Goal: Task Accomplishment & Management: Complete application form

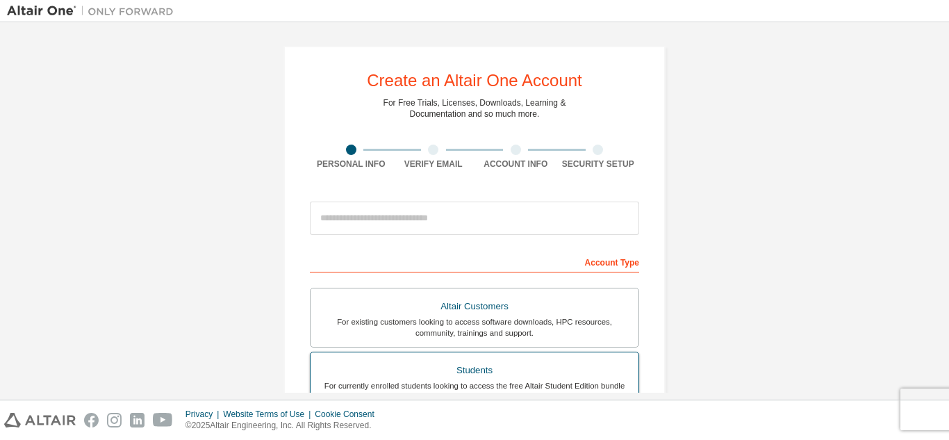
scroll to position [139, 0]
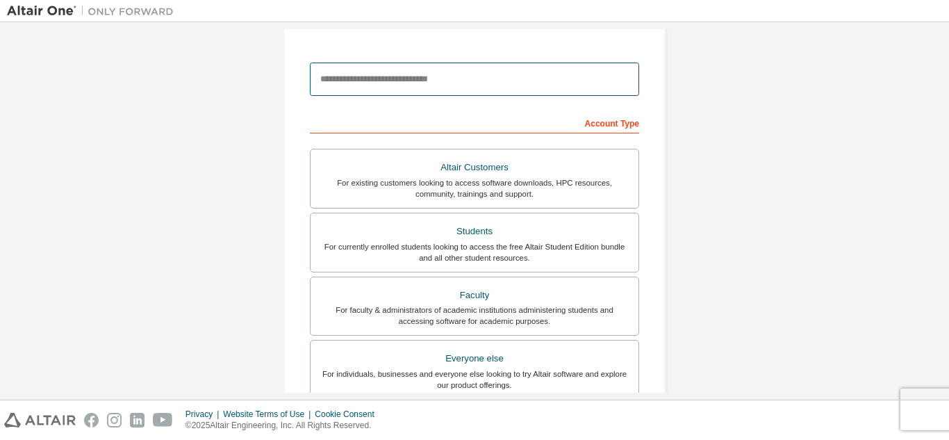
click at [449, 74] on input "email" at bounding box center [474, 79] width 329 height 33
type input "**********"
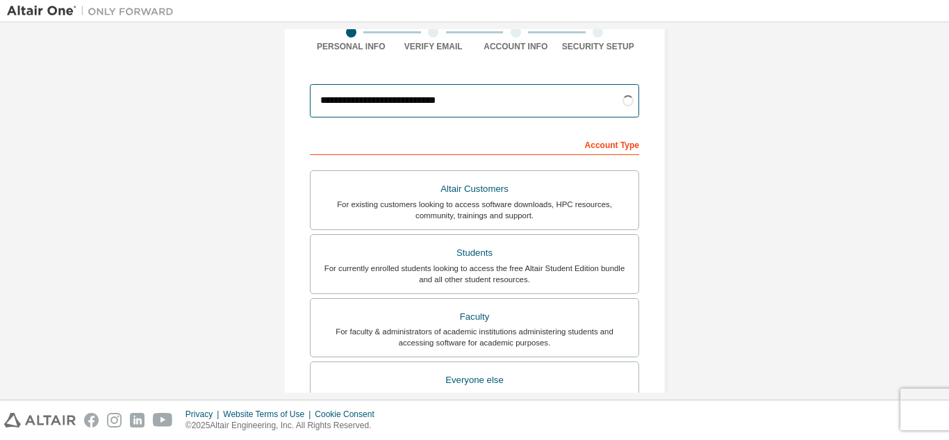
scroll to position [208, 0]
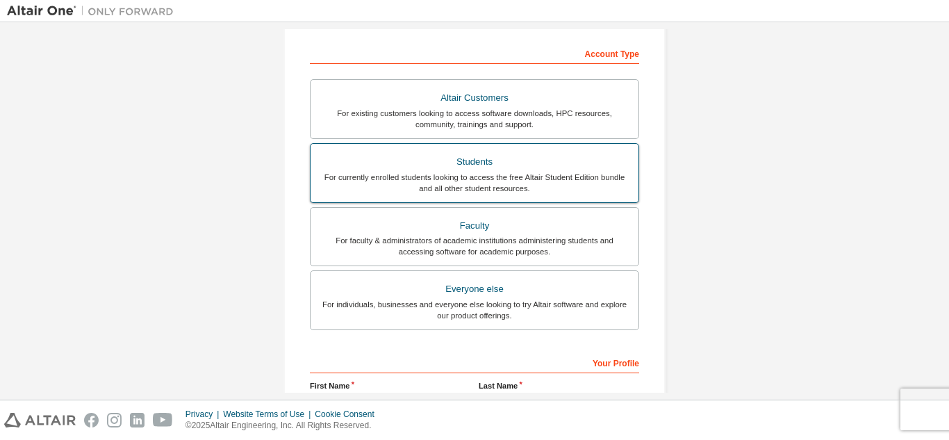
click at [493, 187] on div "For currently enrolled students looking to access the free Altair Student Editi…" at bounding box center [474, 183] width 311 height 22
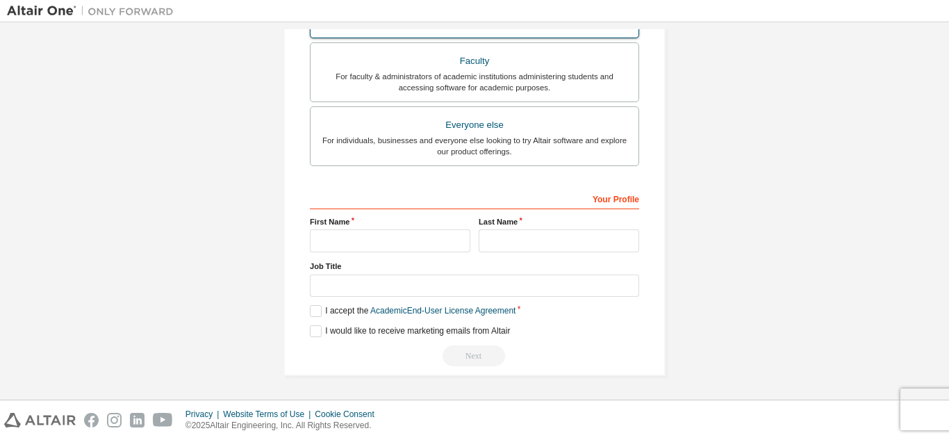
scroll to position [420, 0]
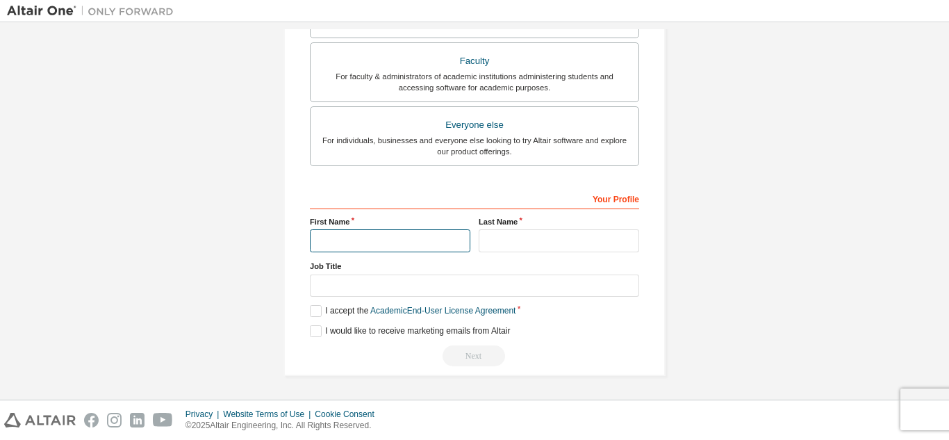
click at [392, 240] on input "text" at bounding box center [390, 240] width 161 height 23
type input "*******"
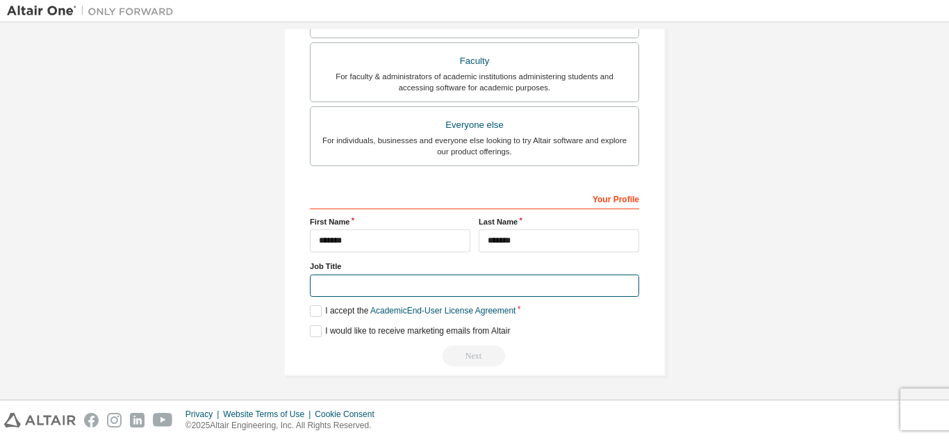
click at [416, 280] on input "text" at bounding box center [474, 286] width 329 height 23
type input "*******"
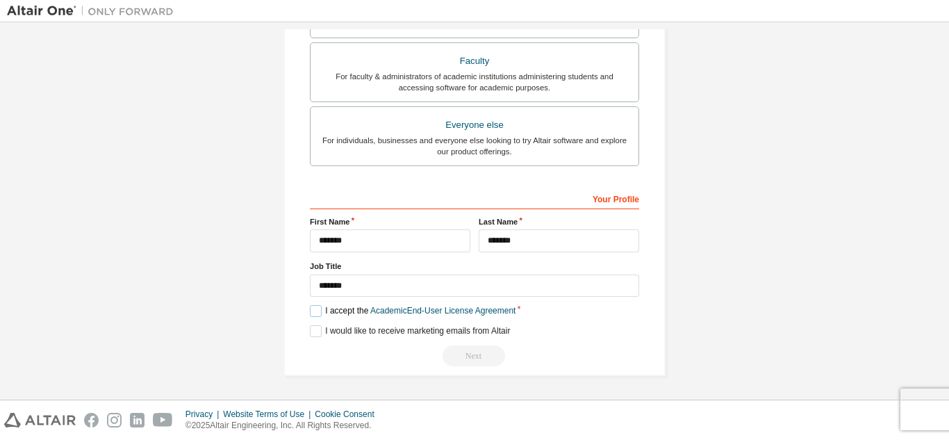
click at [315, 309] on label "I accept the Academic End-User License Agreement" at bounding box center [413, 311] width 206 height 12
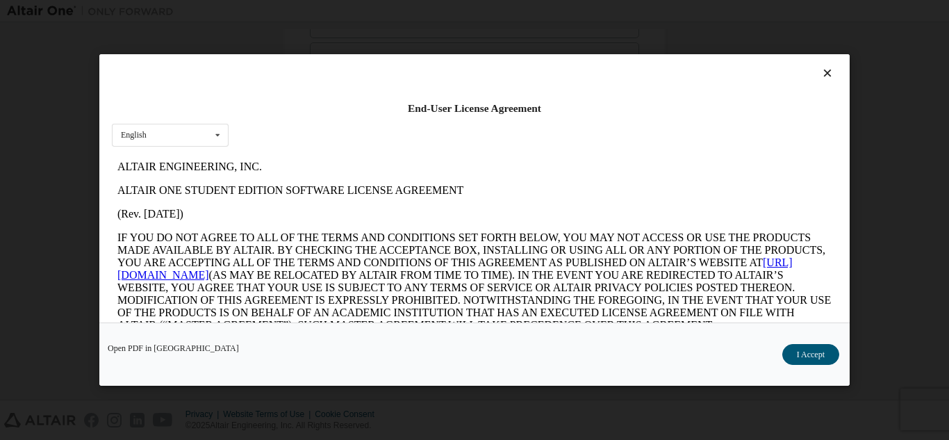
scroll to position [0, 0]
click at [801, 358] on button "I Accept" at bounding box center [811, 354] width 57 height 21
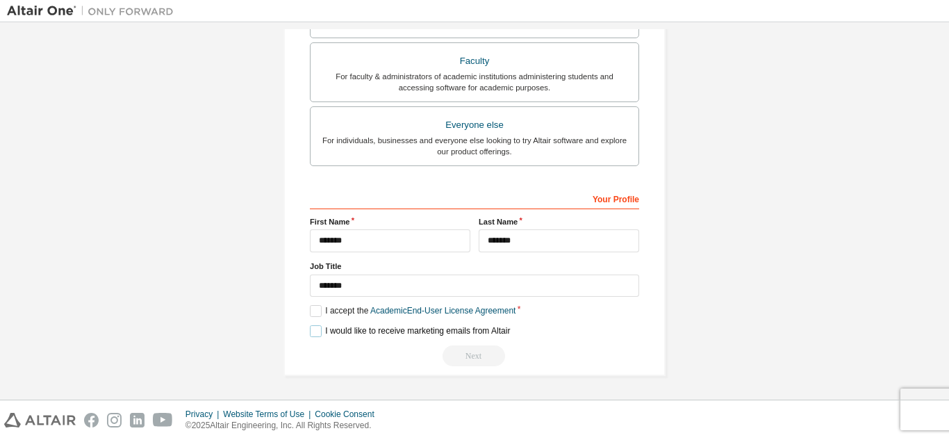
click at [314, 332] on label "I would like to receive marketing emails from Altair" at bounding box center [410, 331] width 200 height 12
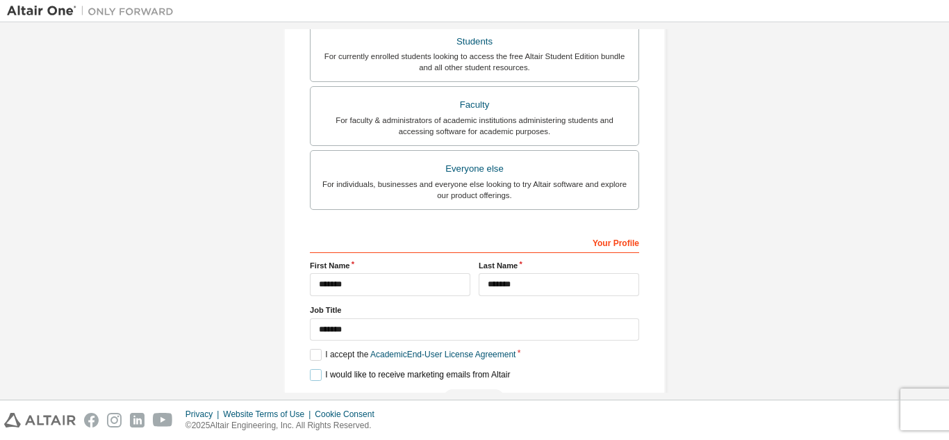
scroll to position [351, 0]
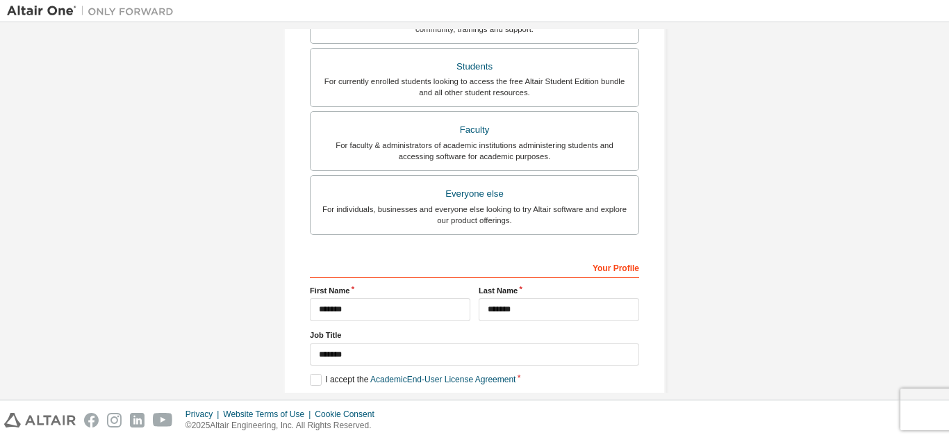
click at [448, 277] on div "Your Profile" at bounding box center [474, 267] width 329 height 22
click at [455, 269] on div "Your Profile" at bounding box center [474, 267] width 329 height 22
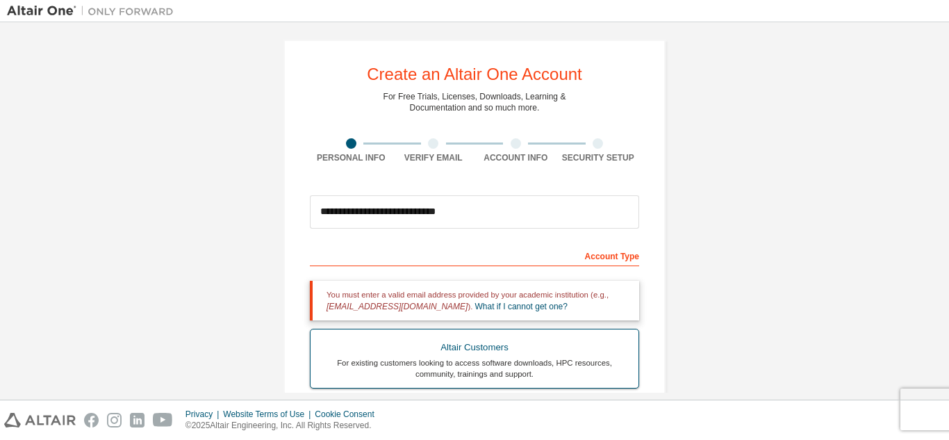
scroll to position [0, 0]
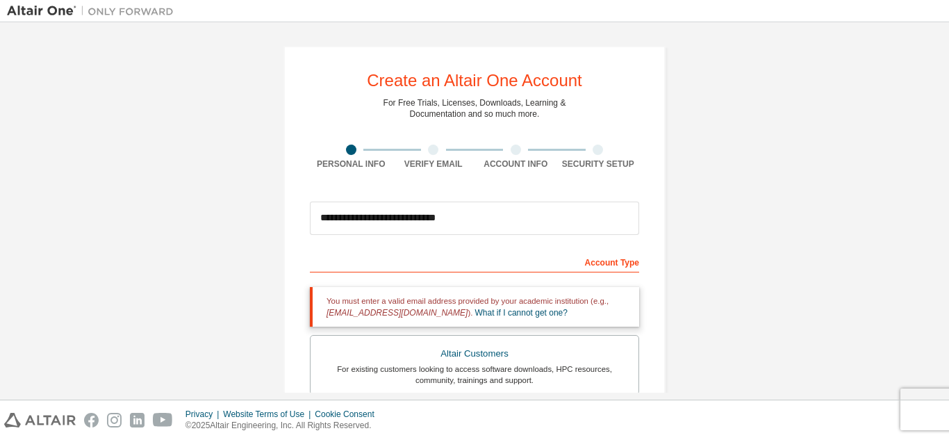
click at [457, 260] on div "Account Type" at bounding box center [474, 261] width 329 height 22
click at [455, 271] on div "Account Type" at bounding box center [474, 261] width 329 height 22
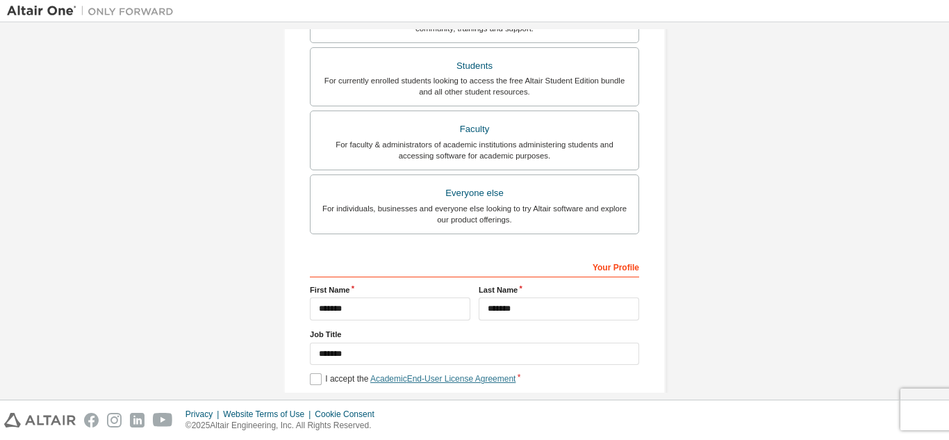
scroll to position [420, 0]
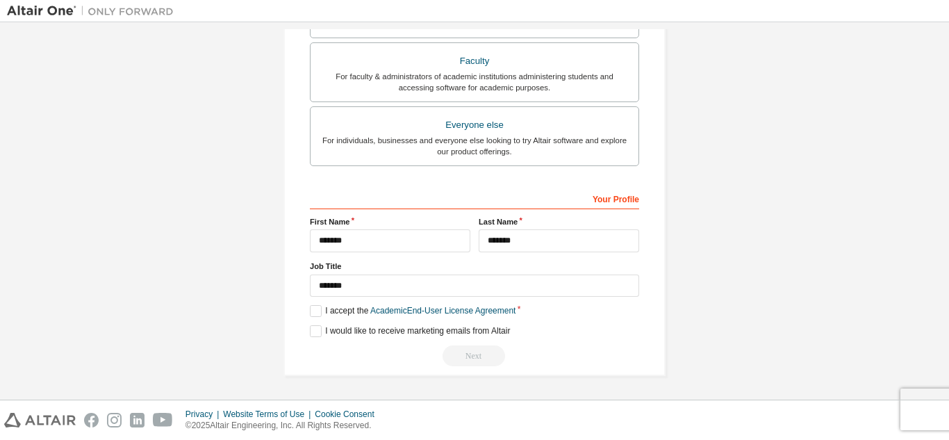
click at [458, 359] on div "Next" at bounding box center [474, 355] width 329 height 21
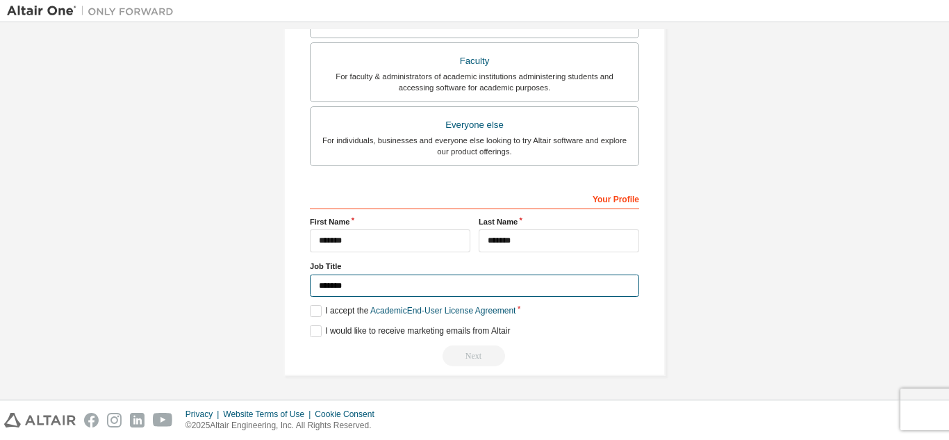
click at [380, 284] on input "*******" at bounding box center [474, 286] width 329 height 23
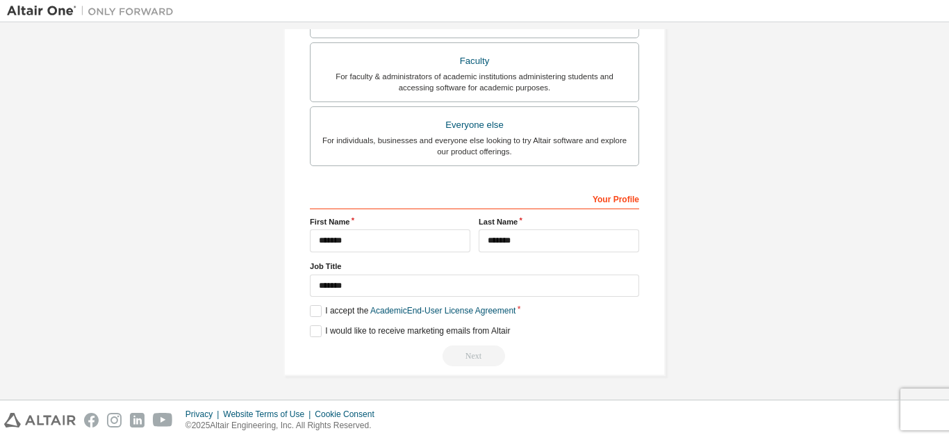
click at [606, 203] on div "Your Profile" at bounding box center [474, 198] width 329 height 22
click at [612, 197] on div "Your Profile" at bounding box center [474, 198] width 329 height 22
click at [562, 244] on input "*******" at bounding box center [559, 240] width 161 height 23
click at [393, 196] on div "Your Profile" at bounding box center [474, 198] width 329 height 22
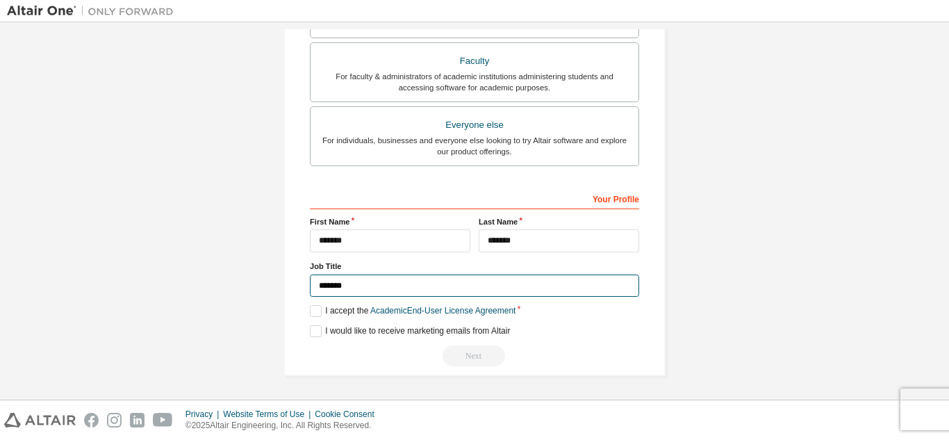
click at [360, 288] on input "*******" at bounding box center [474, 286] width 329 height 23
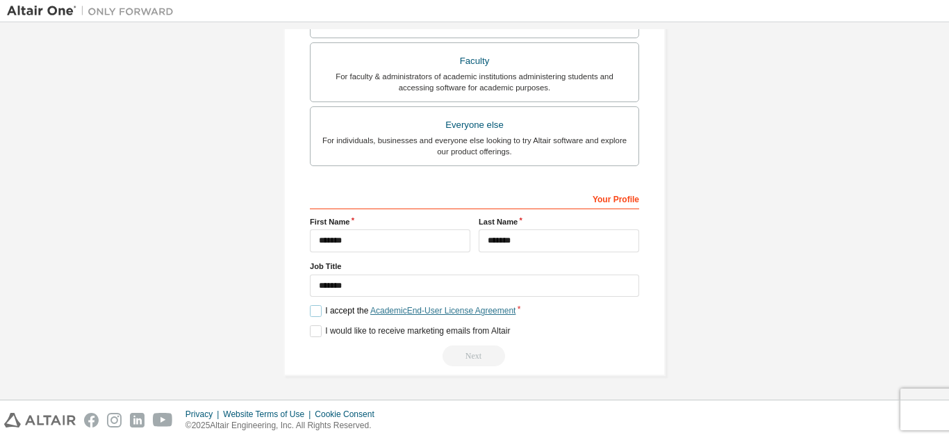
click at [491, 313] on link "Academic End-User License Agreement" at bounding box center [442, 311] width 145 height 10
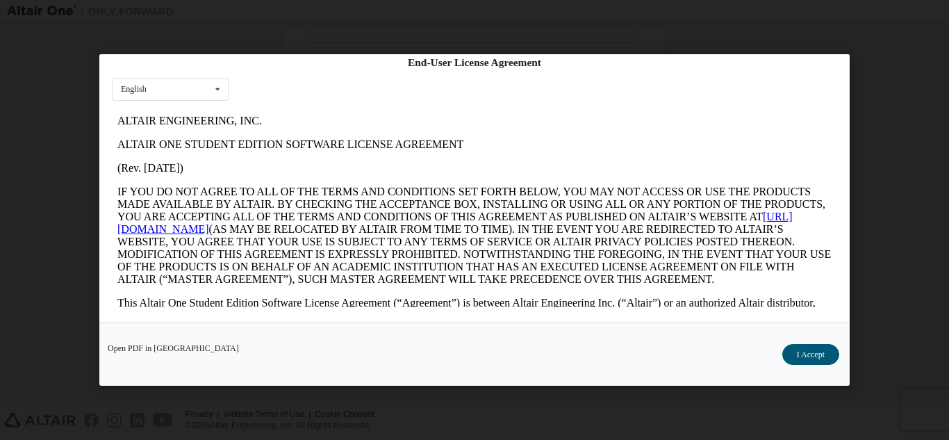
scroll to position [208, 0]
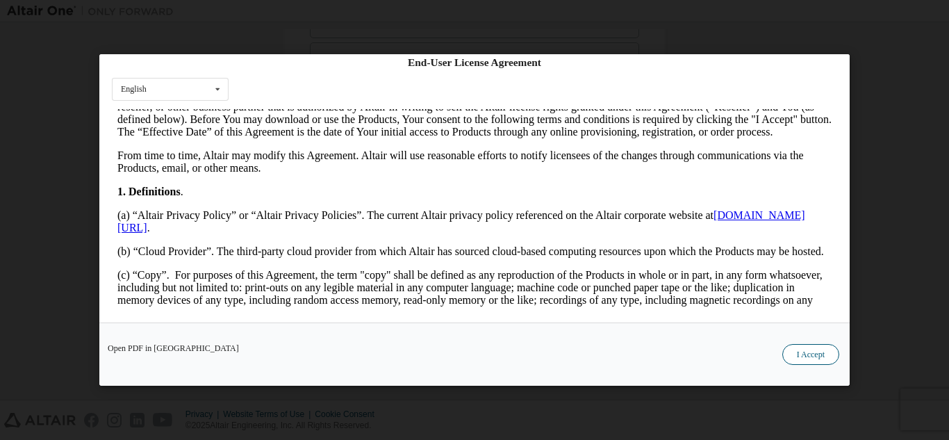
click at [799, 352] on button "I Accept" at bounding box center [811, 354] width 57 height 21
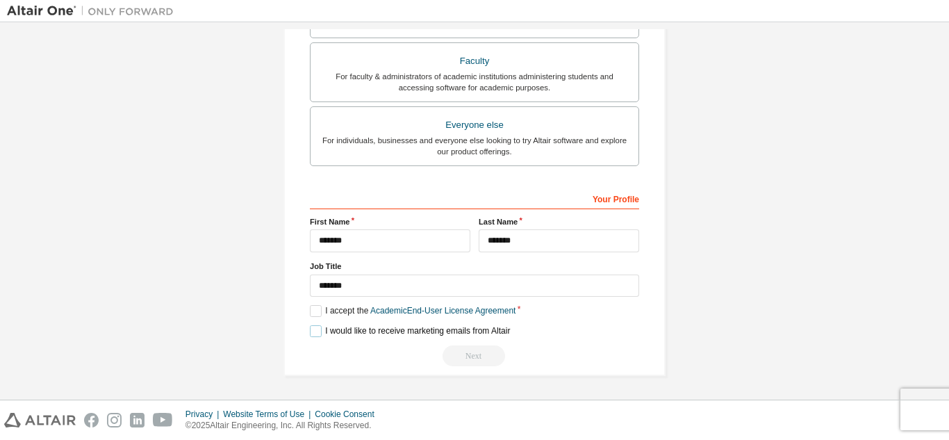
click at [316, 332] on label "I would like to receive marketing emails from Altair" at bounding box center [410, 331] width 200 height 12
click at [318, 308] on label "I accept the Academic End-User License Agreement" at bounding box center [413, 311] width 206 height 12
click at [461, 356] on div "Next" at bounding box center [474, 355] width 329 height 21
click at [310, 309] on label "I accept the Academic End-User License Agreement" at bounding box center [413, 311] width 206 height 12
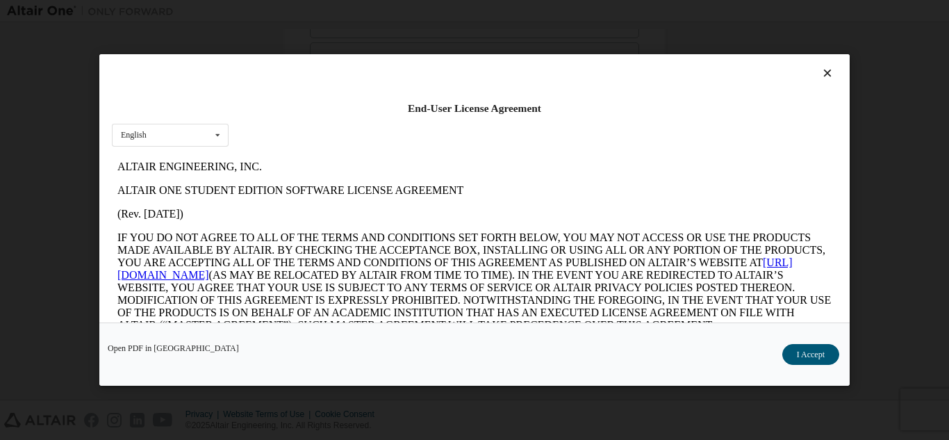
scroll to position [0, 0]
click at [814, 347] on button "I Accept" at bounding box center [811, 354] width 57 height 21
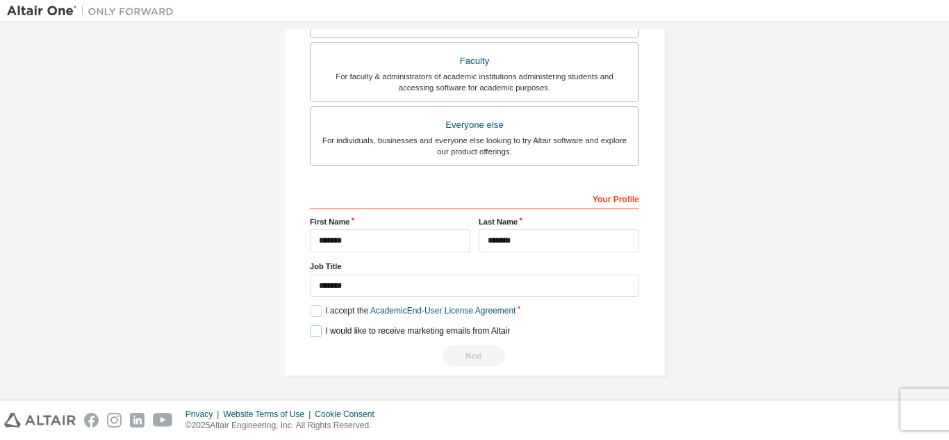
click at [313, 327] on label "I would like to receive marketing emails from Altair" at bounding box center [410, 331] width 200 height 12
click at [492, 359] on div "Next" at bounding box center [474, 355] width 329 height 21
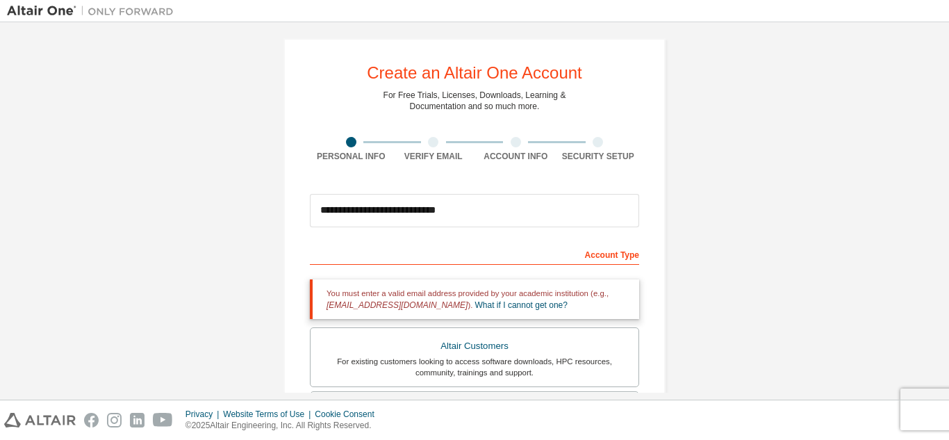
scroll to position [3, 0]
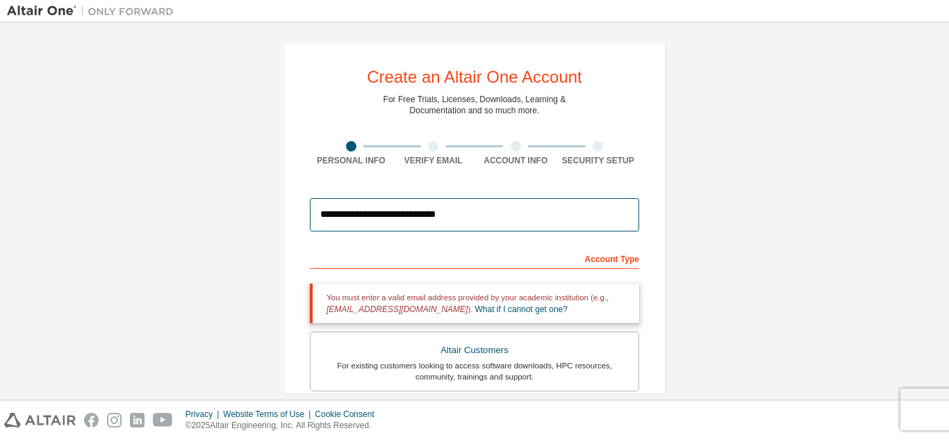
click at [600, 214] on input "**********" at bounding box center [474, 214] width 329 height 33
click at [549, 218] on input "**********" at bounding box center [474, 214] width 329 height 33
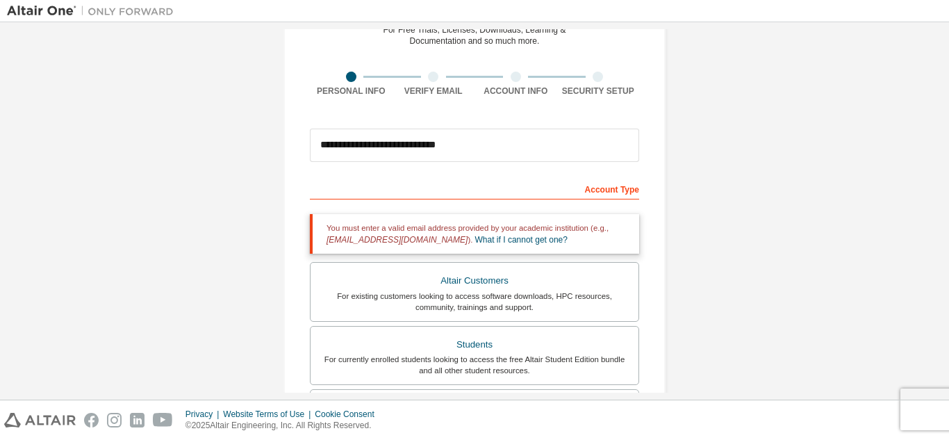
click at [596, 187] on div "Account Type" at bounding box center [474, 188] width 329 height 22
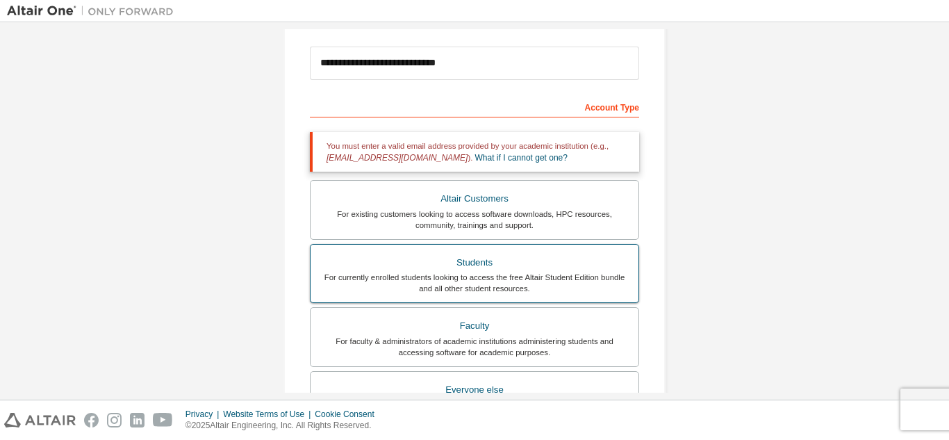
scroll to position [142, 0]
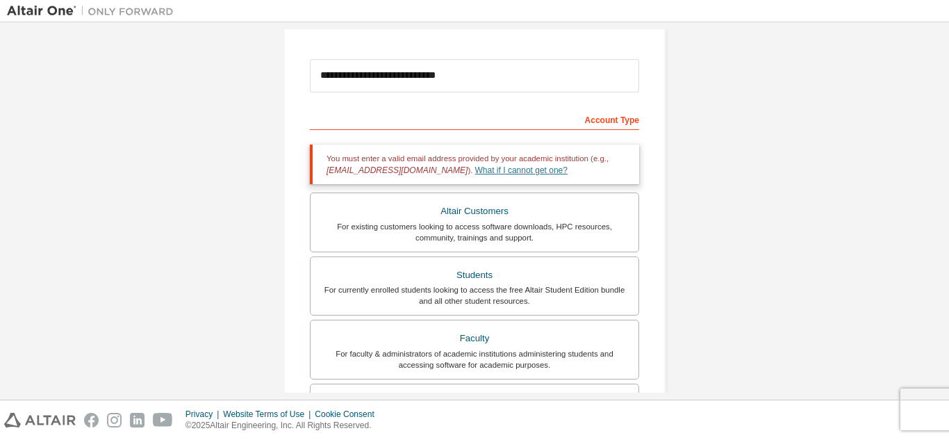
click at [479, 174] on link "What if I cannot get one?" at bounding box center [521, 170] width 92 height 10
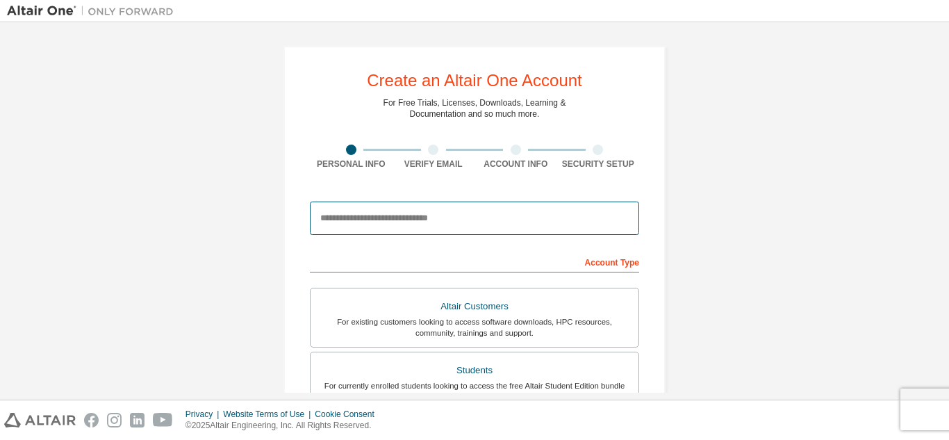
click at [436, 214] on input "email" at bounding box center [474, 218] width 329 height 33
type input "**********"
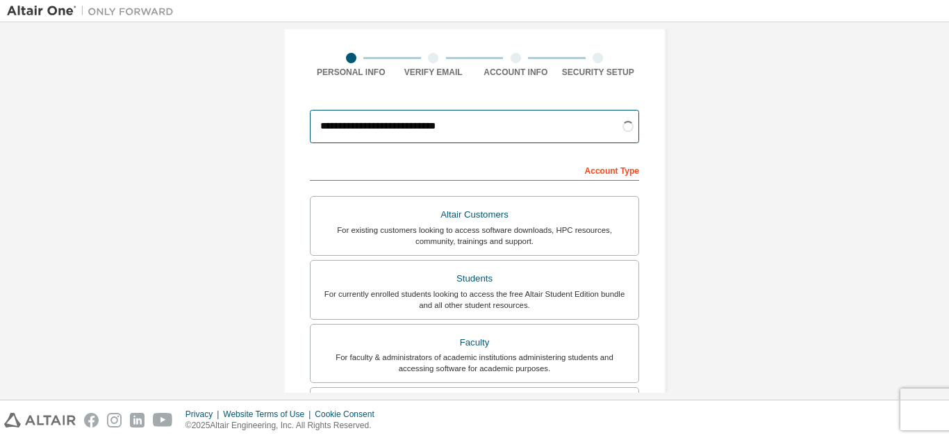
scroll to position [139, 0]
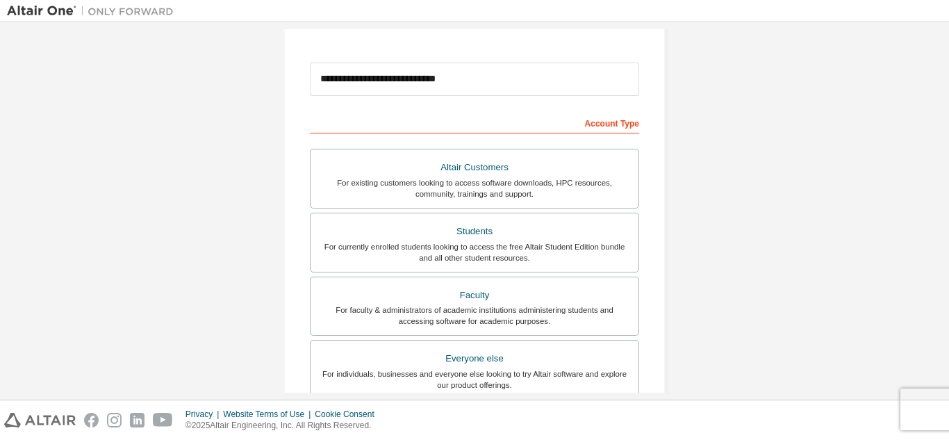
click at [588, 124] on div "Account Type" at bounding box center [474, 122] width 329 height 22
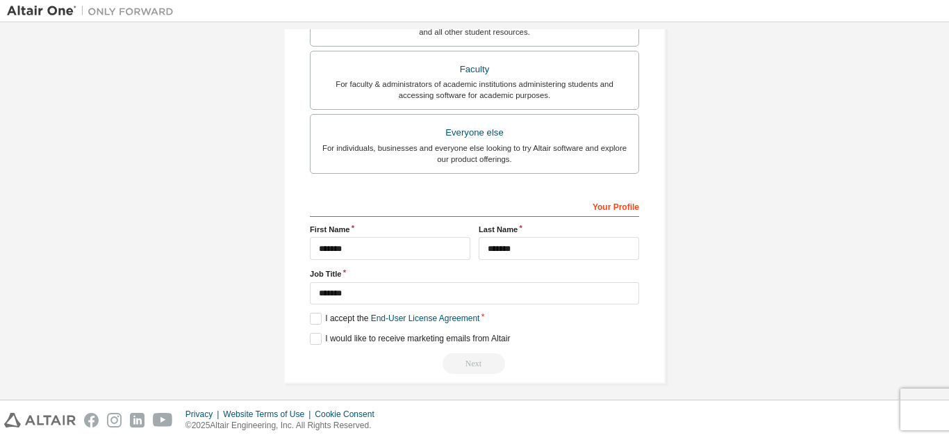
scroll to position [372, 0]
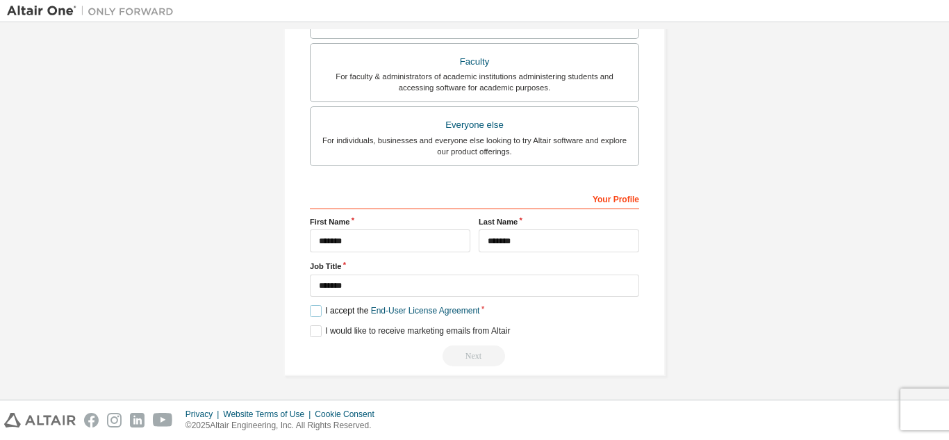
click at [316, 315] on label "I accept the End-User License Agreement" at bounding box center [395, 311] width 170 height 12
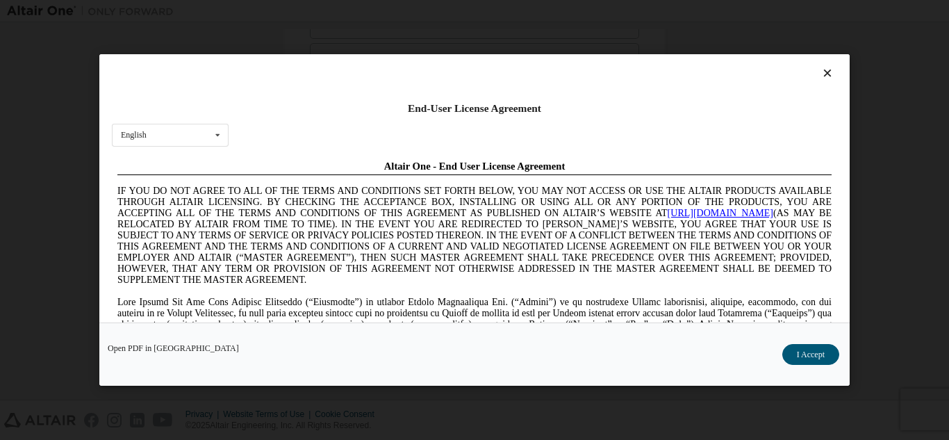
scroll to position [0, 0]
click at [811, 352] on button "I Accept" at bounding box center [811, 354] width 57 height 21
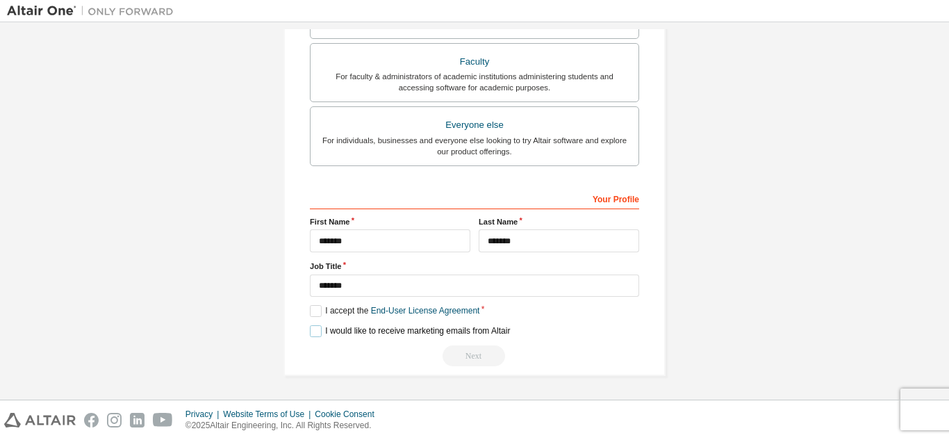
click at [313, 332] on label "I would like to receive marketing emails from Altair" at bounding box center [410, 331] width 200 height 12
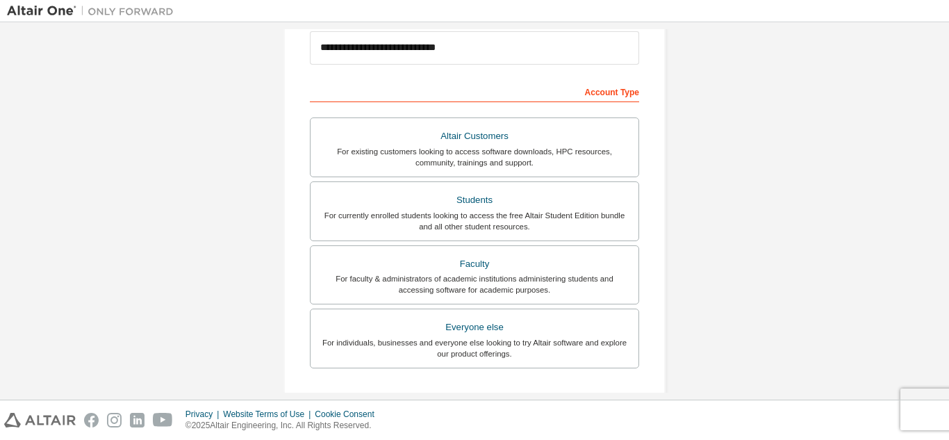
scroll to position [164, 0]
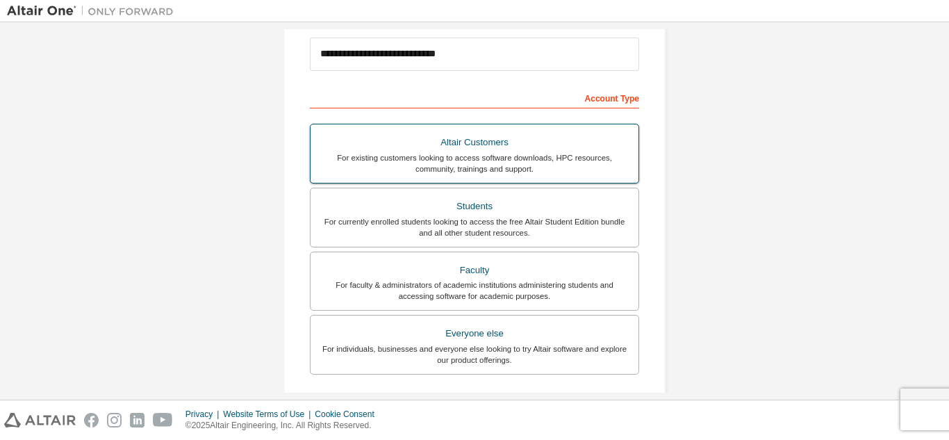
click at [511, 158] on div "For existing customers looking to access software downloads, HPC resources, com…" at bounding box center [474, 163] width 311 height 22
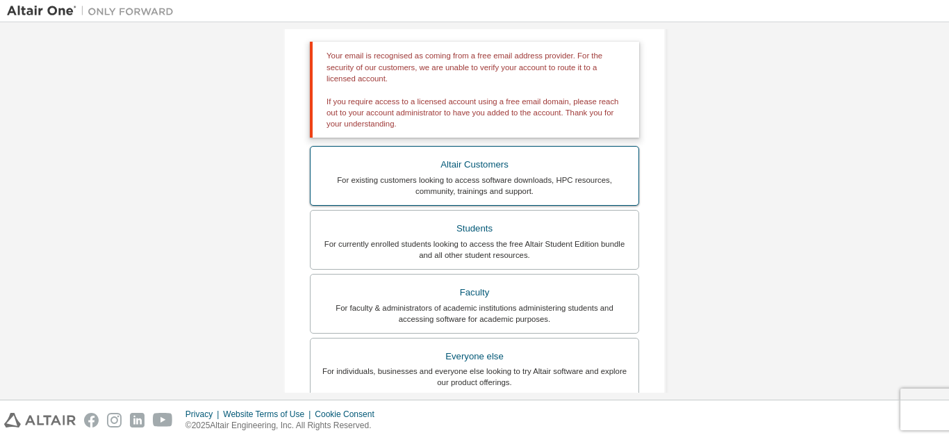
scroll to position [372, 0]
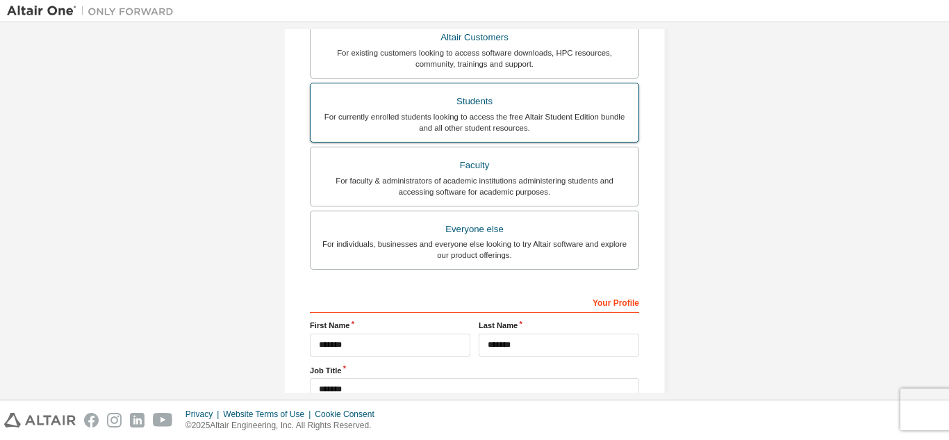
click at [511, 98] on div "Students" at bounding box center [474, 101] width 311 height 19
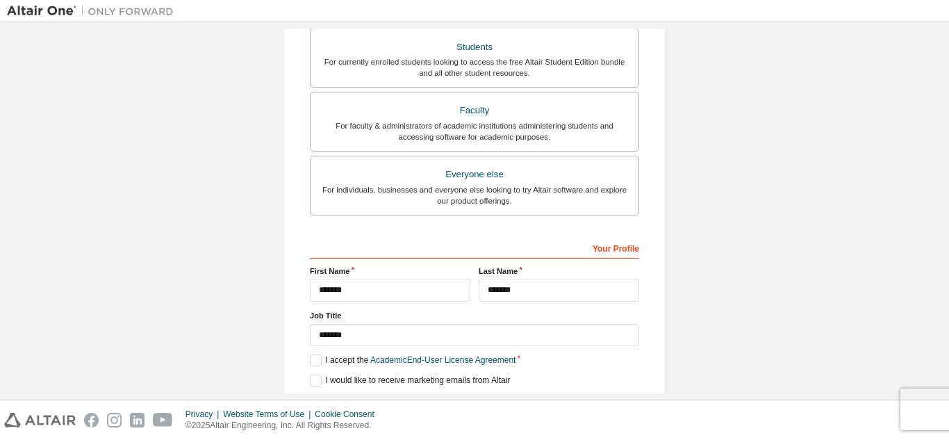
scroll to position [420, 0]
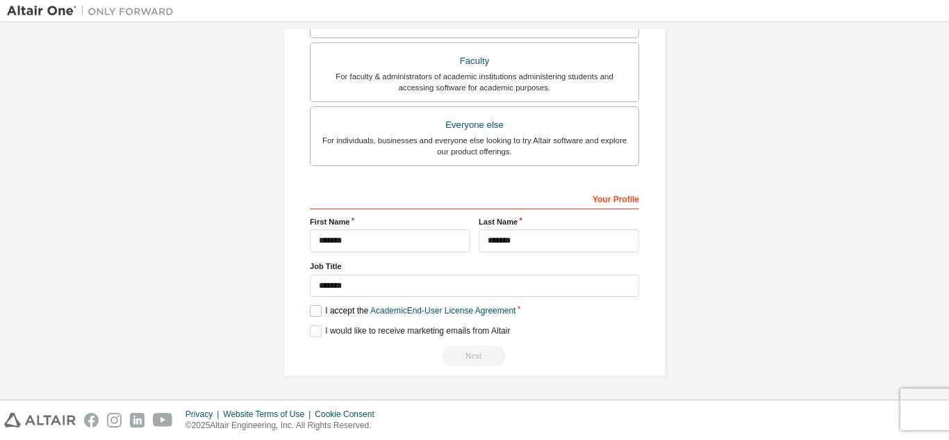
click at [310, 309] on label "I accept the Academic End-User License Agreement" at bounding box center [413, 311] width 206 height 12
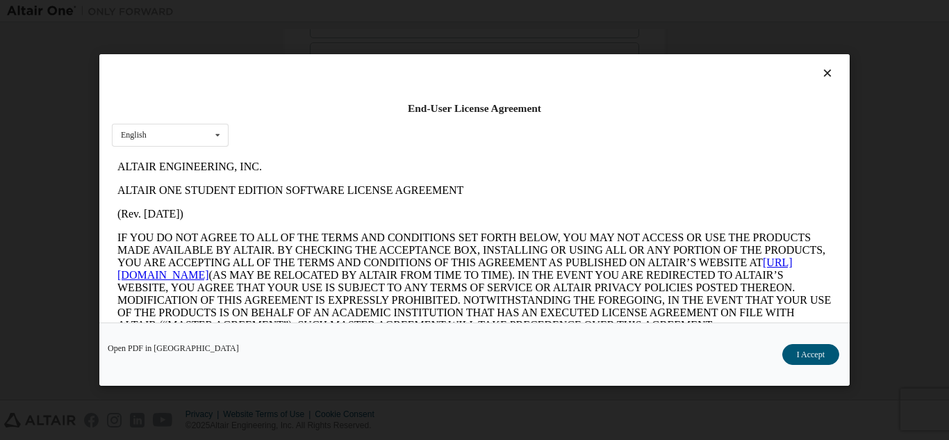
scroll to position [0, 0]
click at [814, 360] on button "I Accept" at bounding box center [811, 354] width 57 height 21
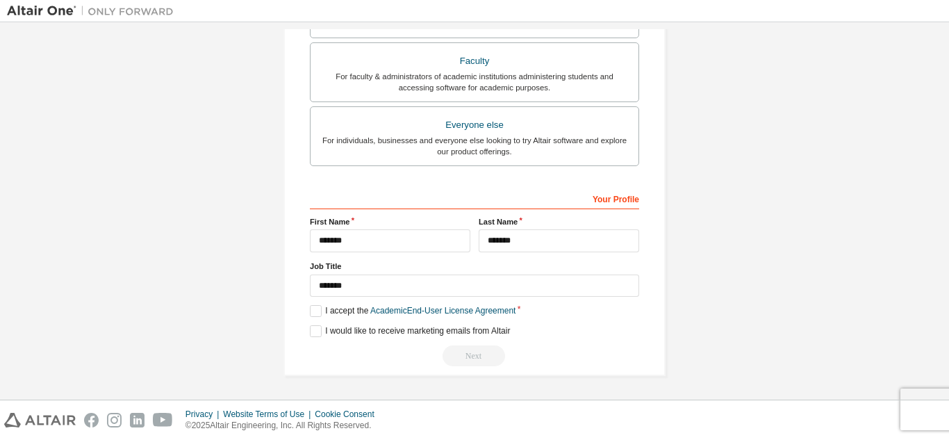
click at [609, 199] on div "Your Profile" at bounding box center [474, 198] width 329 height 22
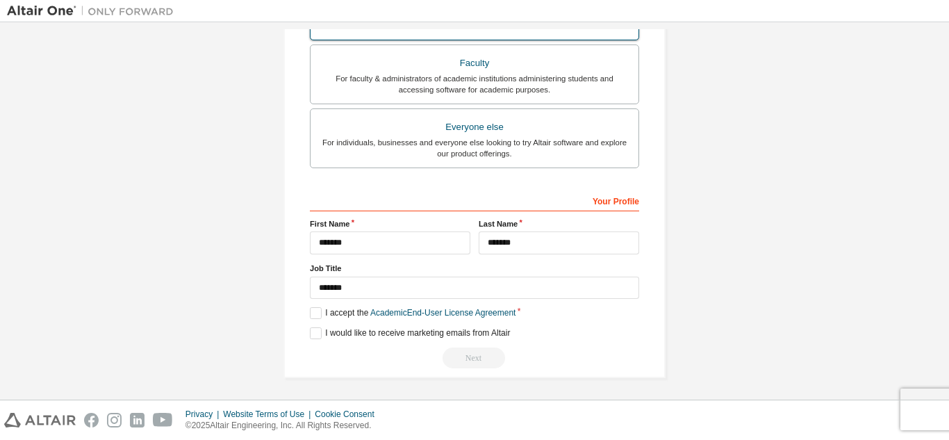
scroll to position [420, 0]
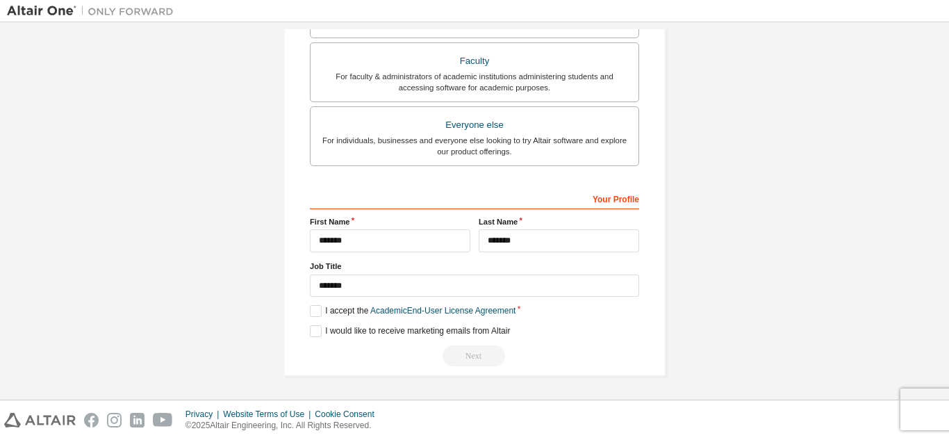
click at [466, 361] on div "Next" at bounding box center [474, 355] width 329 height 21
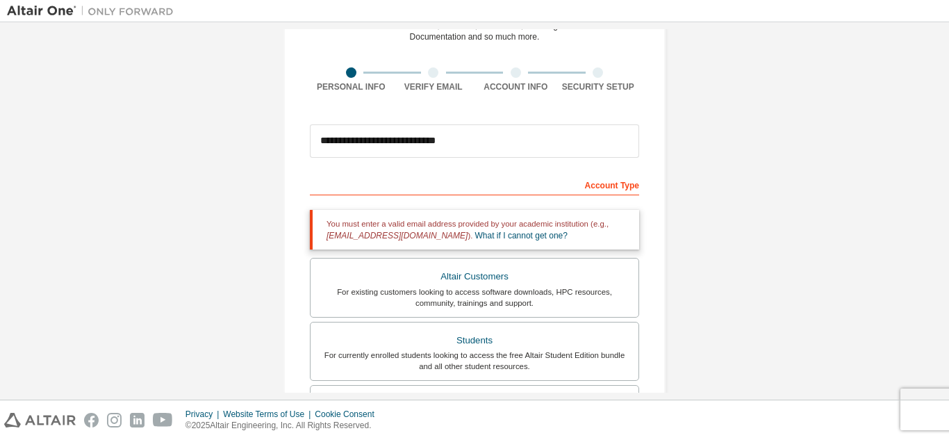
scroll to position [73, 0]
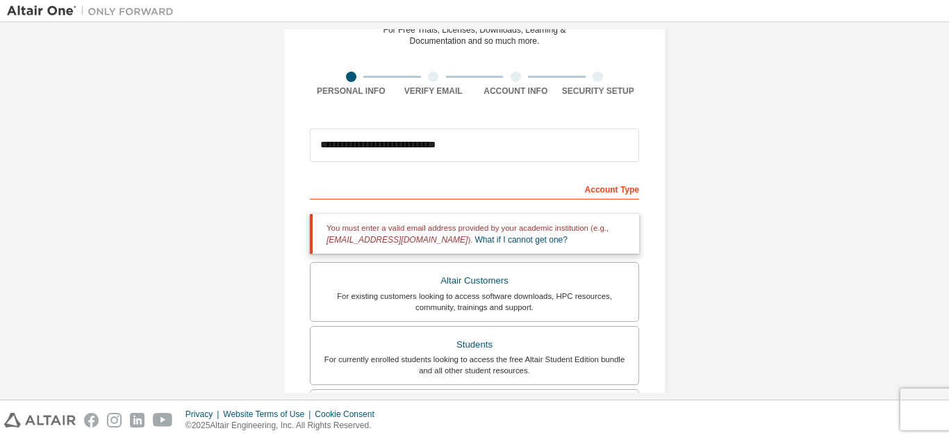
click at [489, 245] on div "You must enter a valid email address provided by your academic institution (e.g…" at bounding box center [474, 234] width 329 height 40
click at [487, 236] on link "What if I cannot get one?" at bounding box center [521, 240] width 92 height 10
